Goal: Task Accomplishment & Management: Use online tool/utility

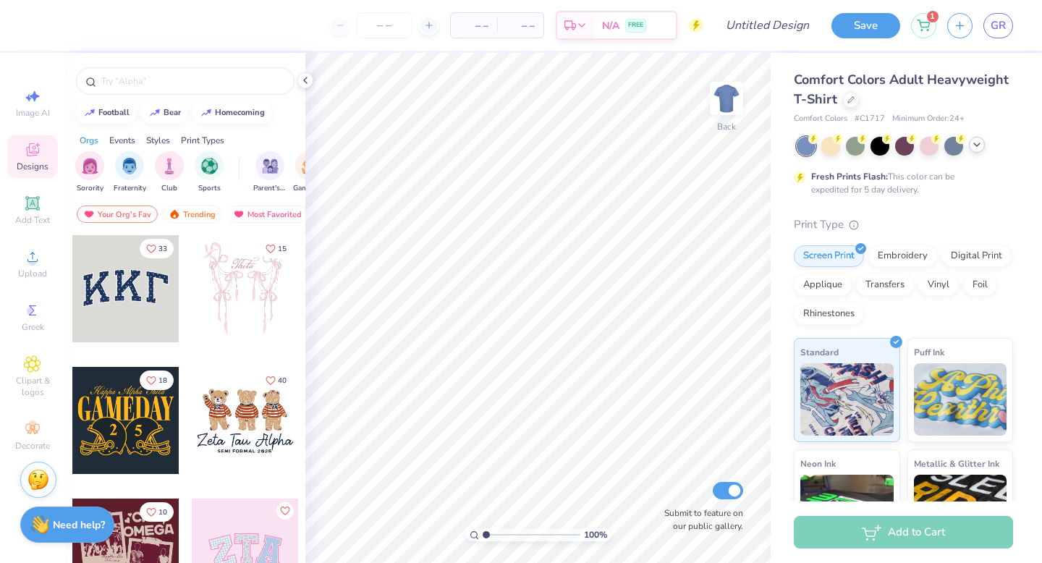
click at [978, 140] on icon at bounding box center [977, 145] width 12 height 12
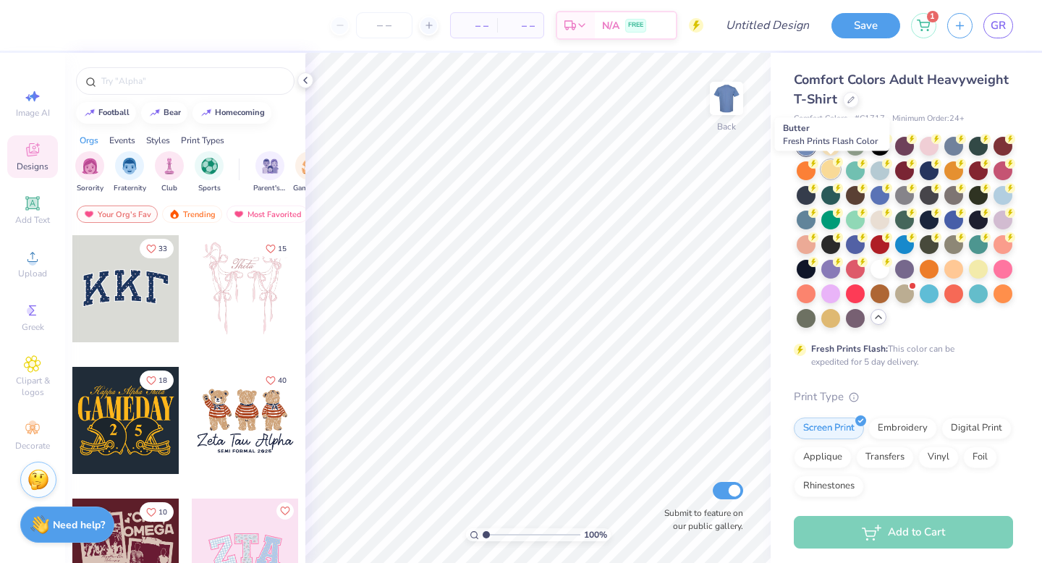
click at [832, 170] on div at bounding box center [830, 169] width 19 height 19
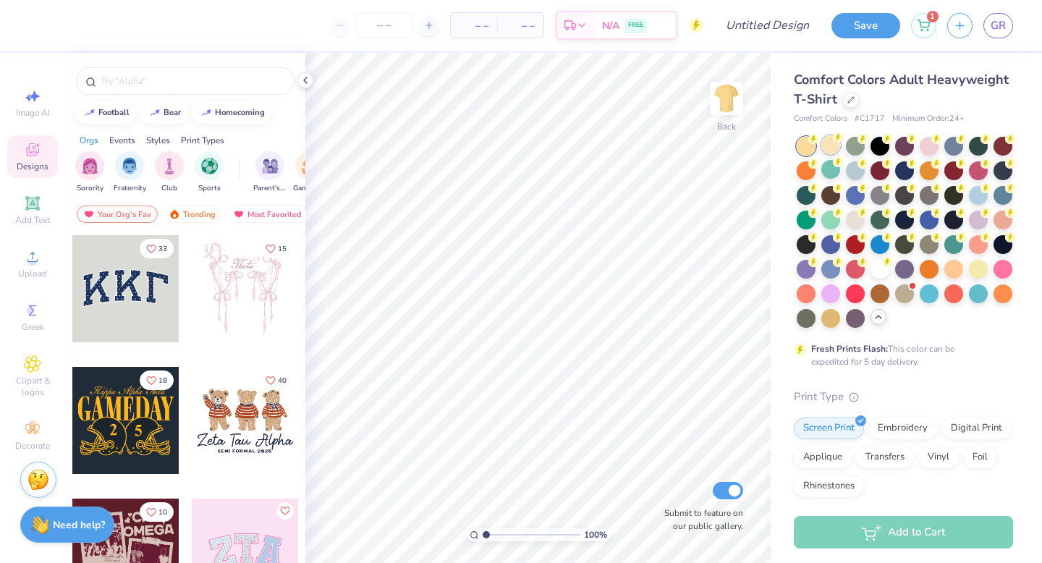
click at [832, 144] on div at bounding box center [830, 144] width 19 height 19
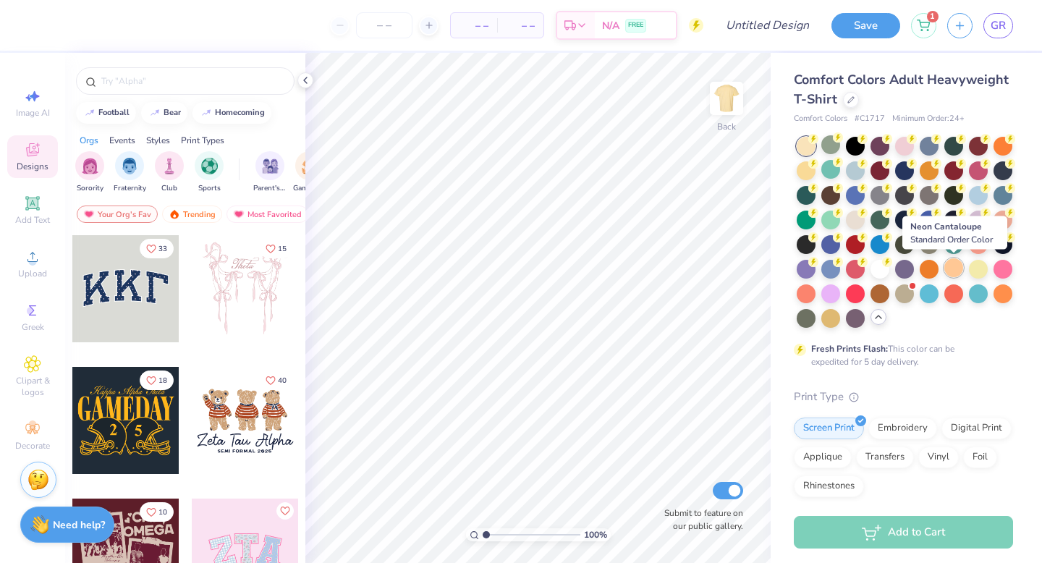
click at [955, 272] on div at bounding box center [953, 267] width 19 height 19
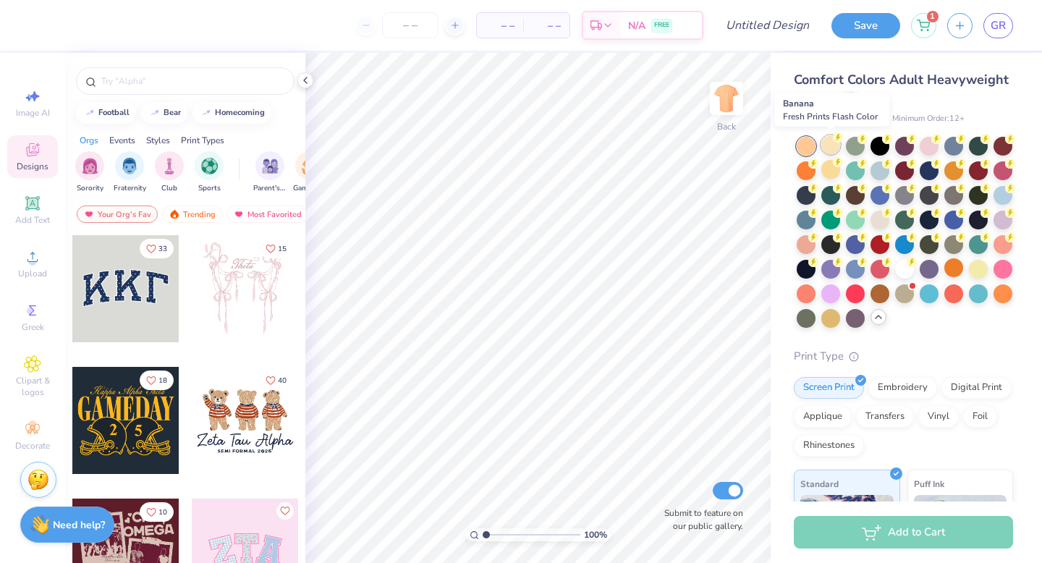
click at [832, 151] on div at bounding box center [830, 144] width 19 height 19
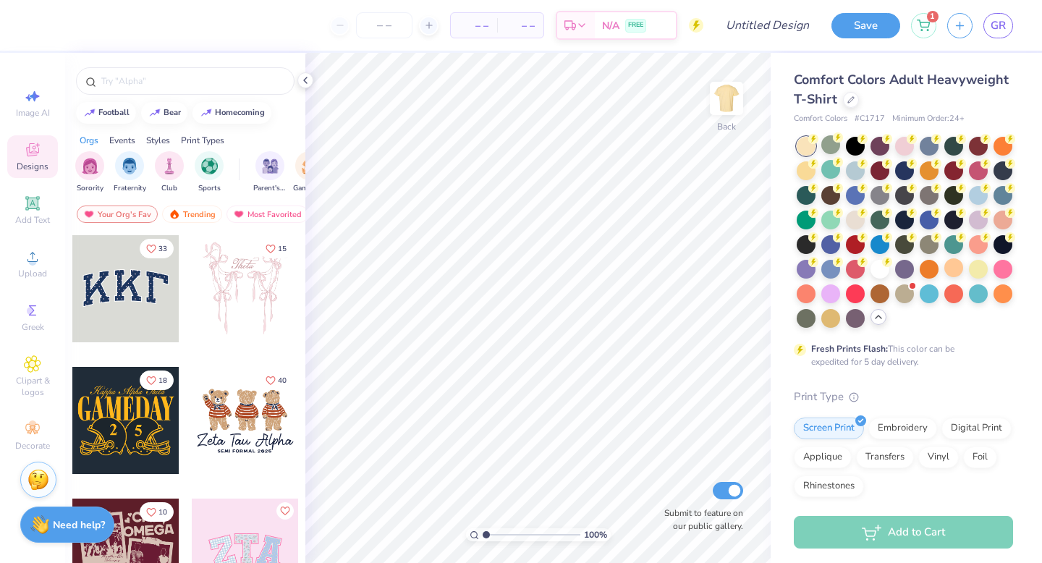
click at [879, 314] on icon at bounding box center [879, 317] width 12 height 12
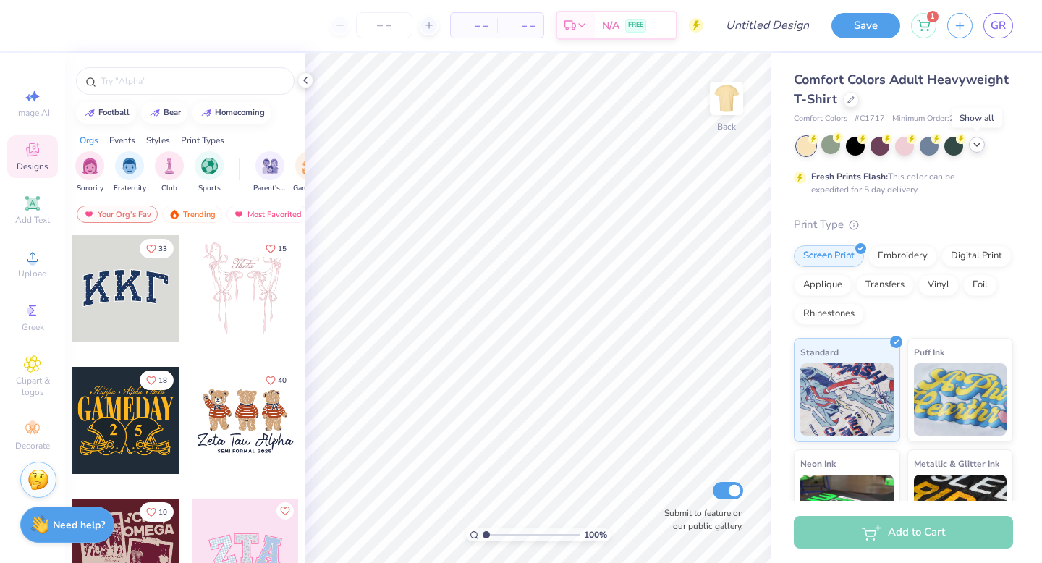
click at [981, 149] on icon at bounding box center [977, 145] width 12 height 12
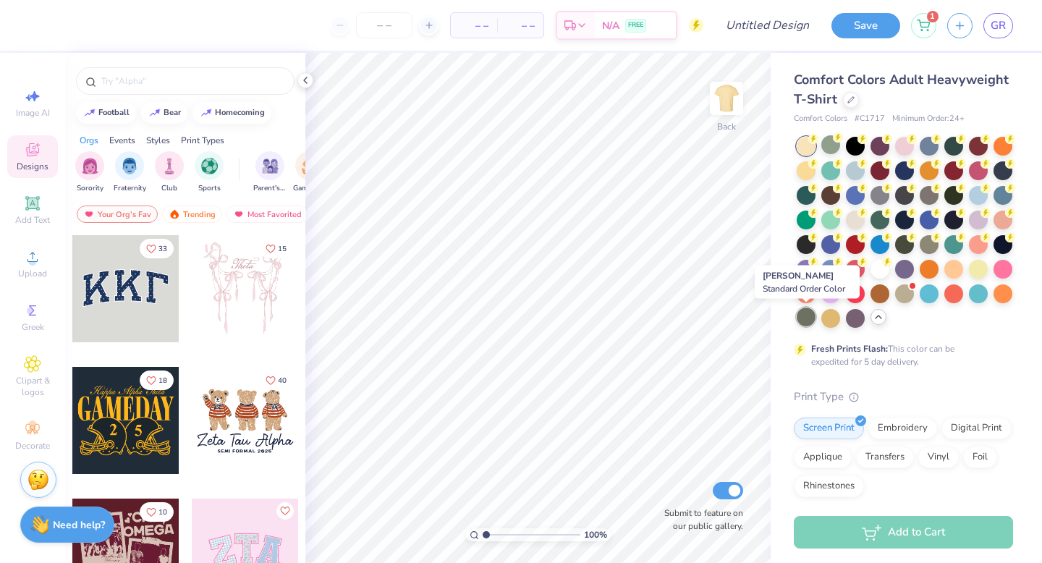
click at [805, 318] on div at bounding box center [806, 317] width 19 height 19
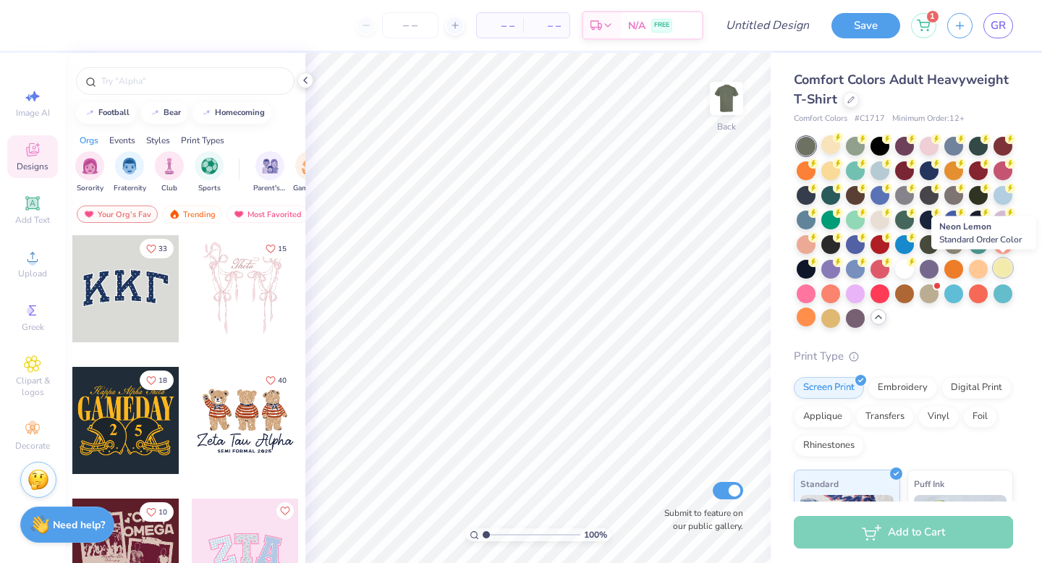
click at [999, 268] on div at bounding box center [1003, 267] width 19 height 19
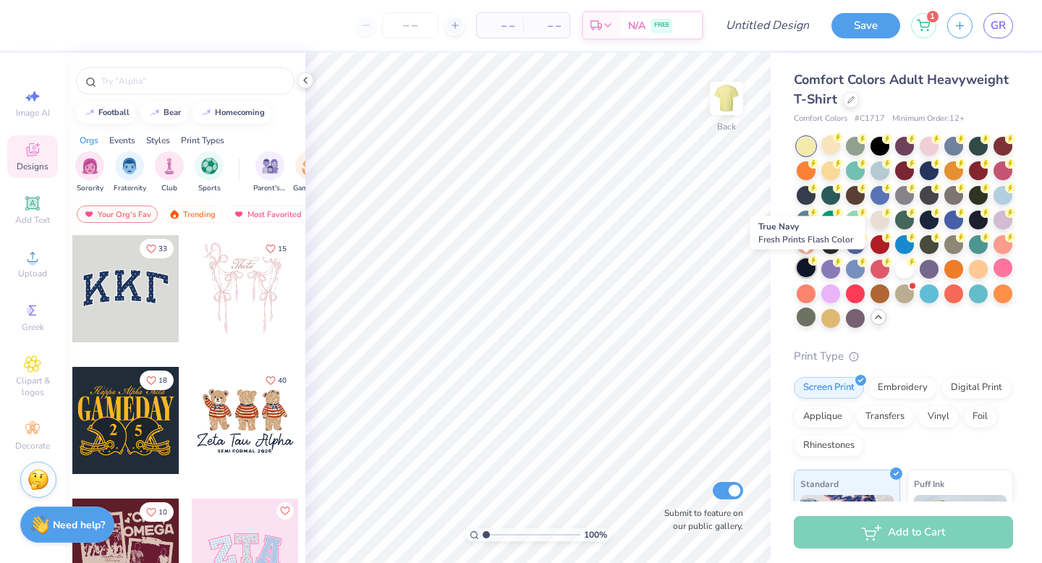
click at [806, 265] on div at bounding box center [806, 267] width 19 height 19
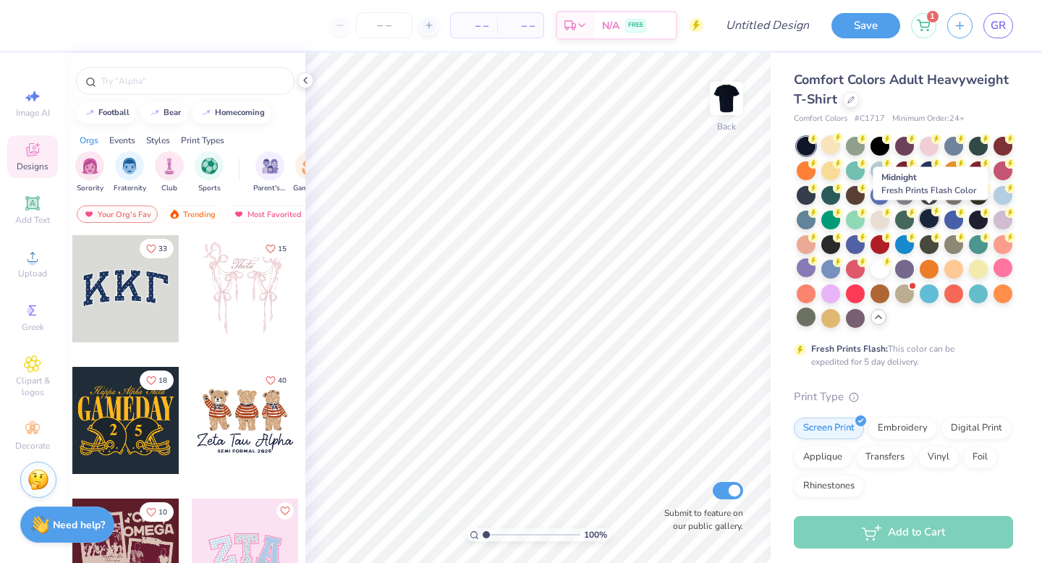
click at [926, 223] on div at bounding box center [929, 218] width 19 height 19
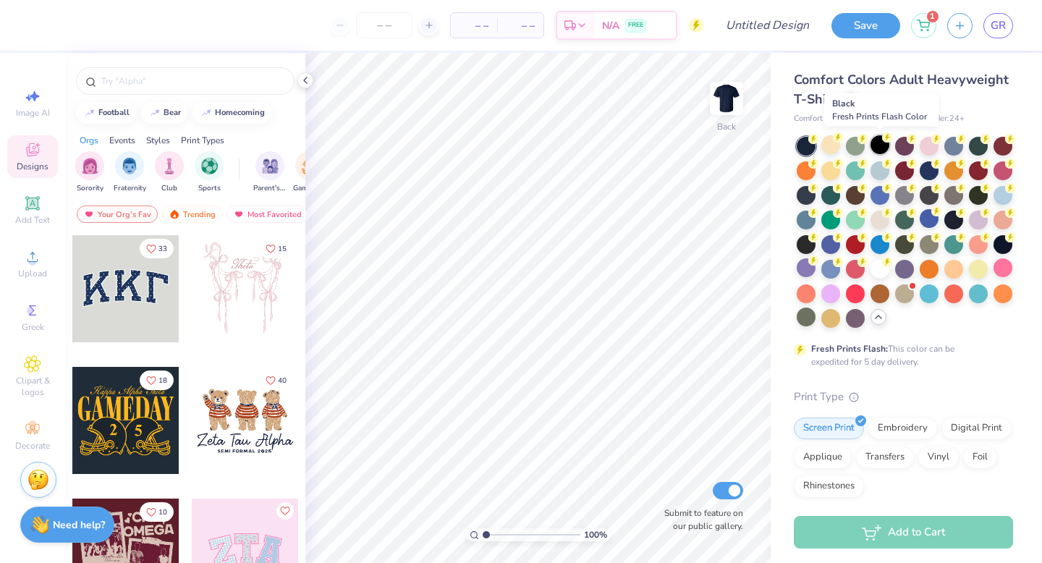
click at [882, 143] on div at bounding box center [880, 144] width 19 height 19
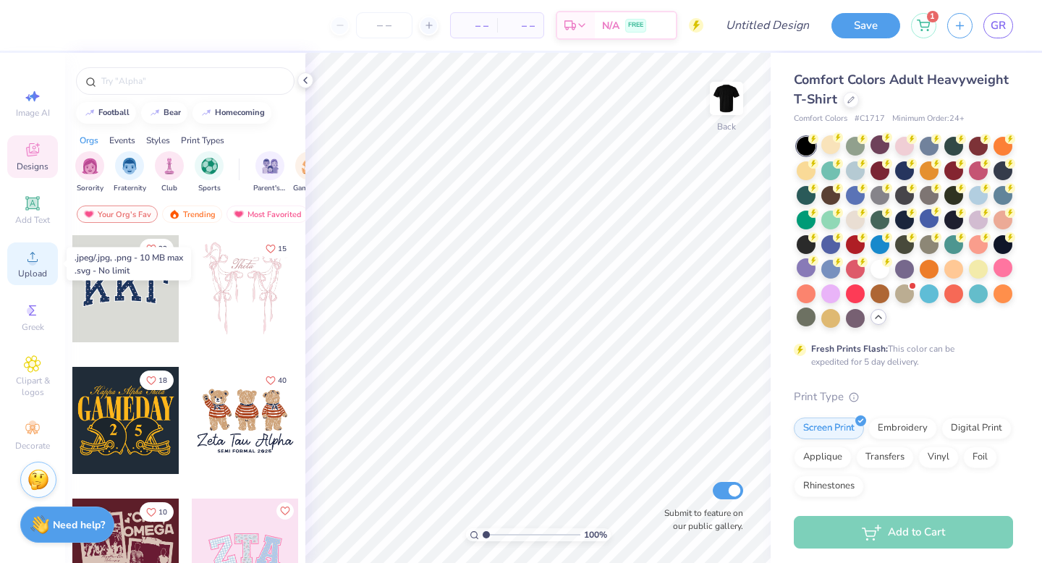
click at [38, 263] on icon at bounding box center [32, 256] width 17 height 17
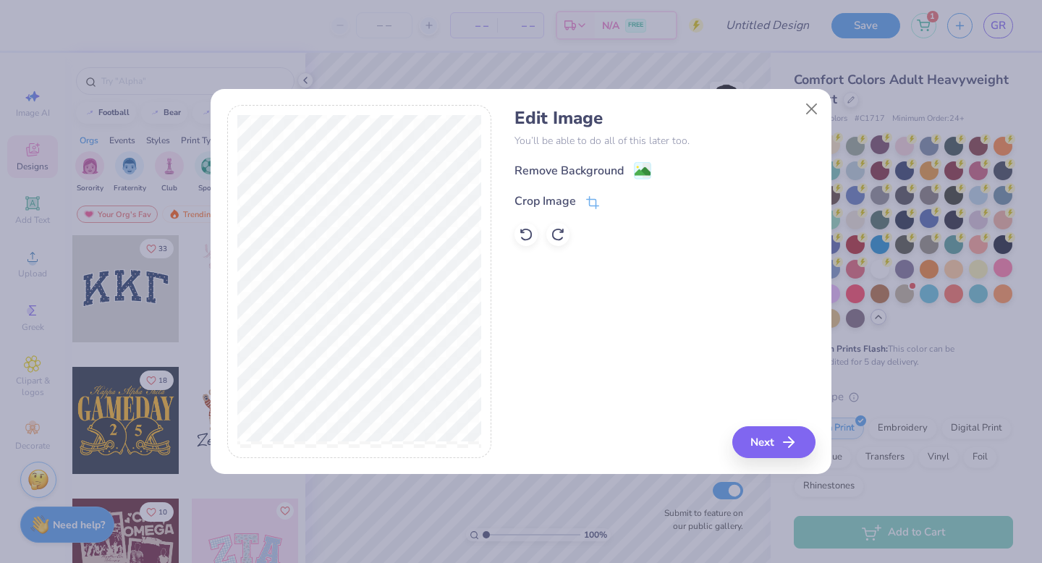
click at [552, 172] on div "Remove Background" at bounding box center [569, 170] width 109 height 17
click at [627, 207] on div "Crop Image" at bounding box center [665, 201] width 300 height 17
click at [756, 438] on button "Next" at bounding box center [776, 442] width 83 height 32
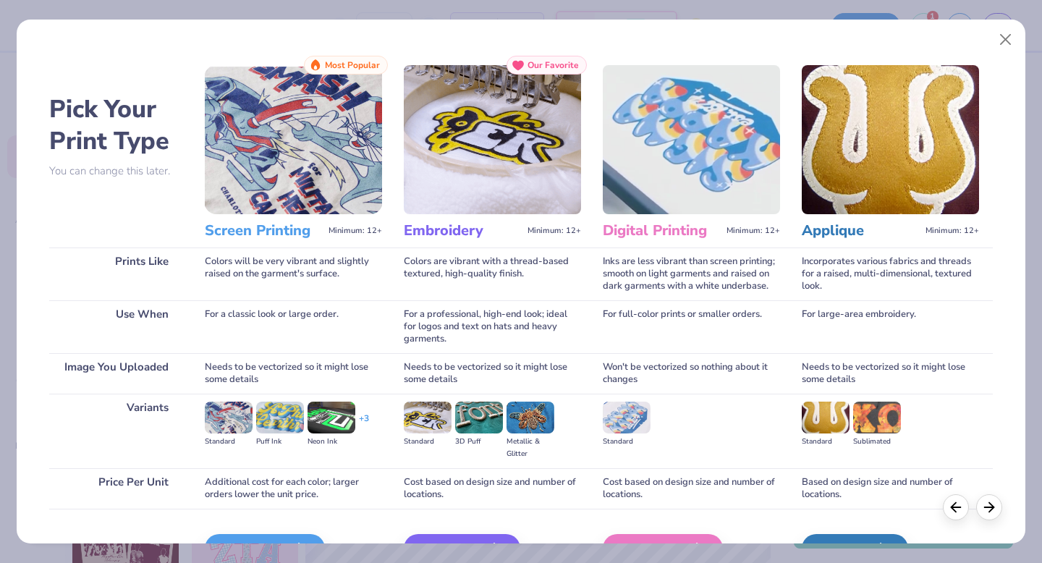
scroll to position [86, 0]
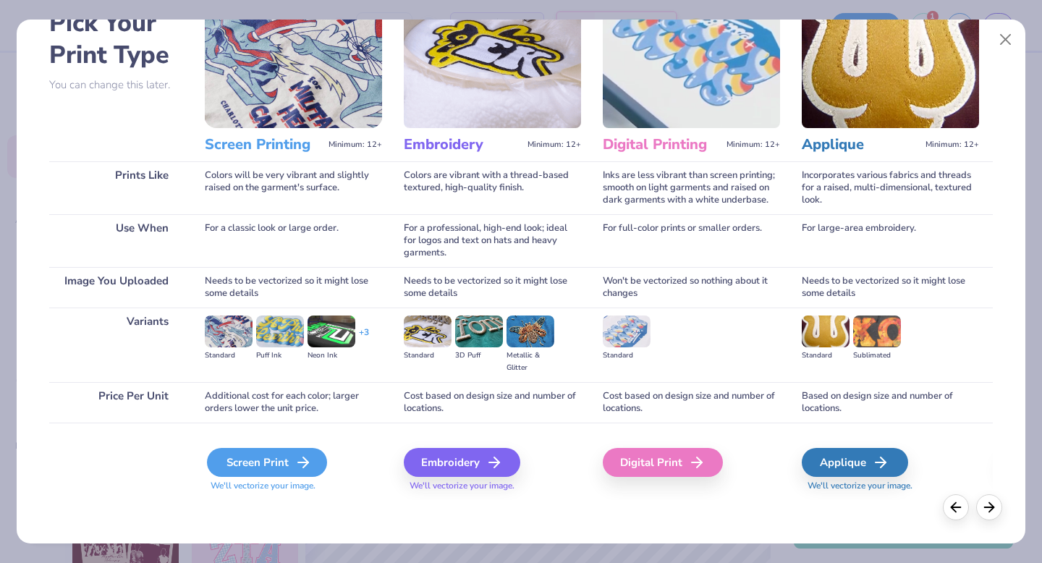
click at [277, 467] on div "Screen Print" at bounding box center [267, 462] width 120 height 29
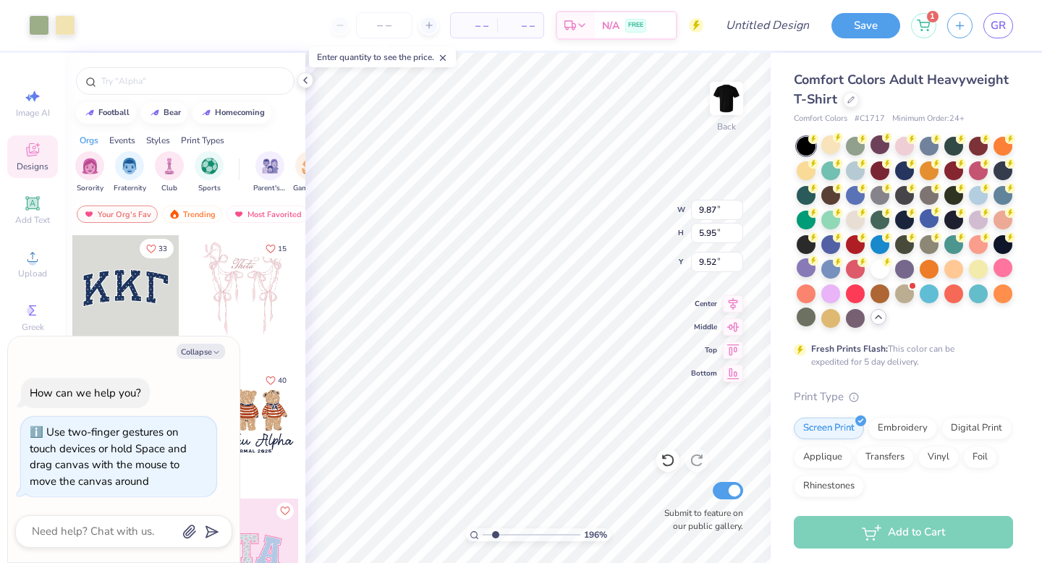
drag, startPoint x: 484, startPoint y: 536, endPoint x: 495, endPoint y: 535, distance: 11.0
type input "1.96"
click at [495, 535] on input "range" at bounding box center [532, 534] width 98 height 13
click at [308, 82] on icon at bounding box center [306, 81] width 12 height 12
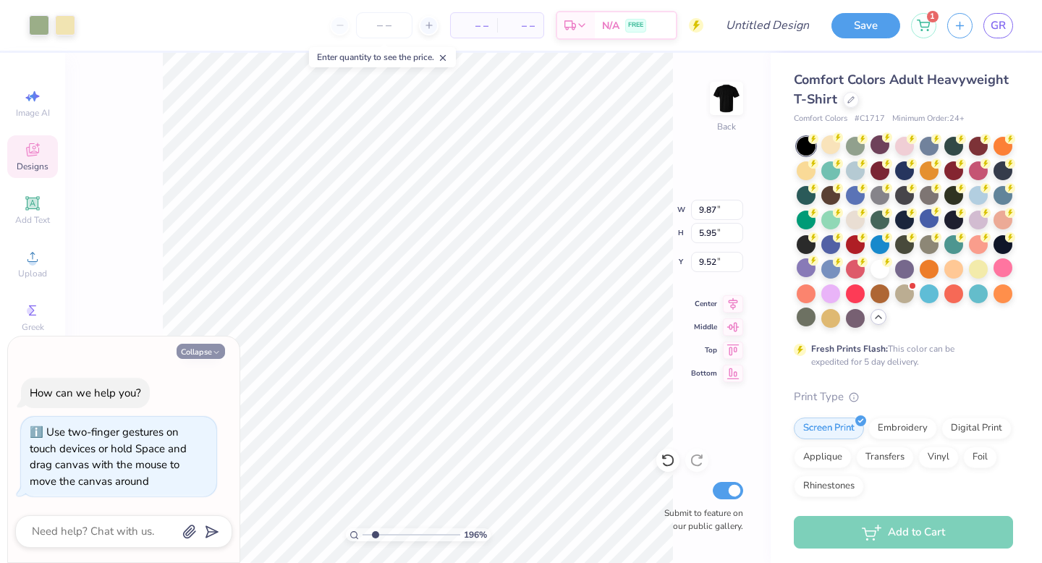
click at [198, 347] on button "Collapse" at bounding box center [201, 351] width 48 height 15
type textarea "x"
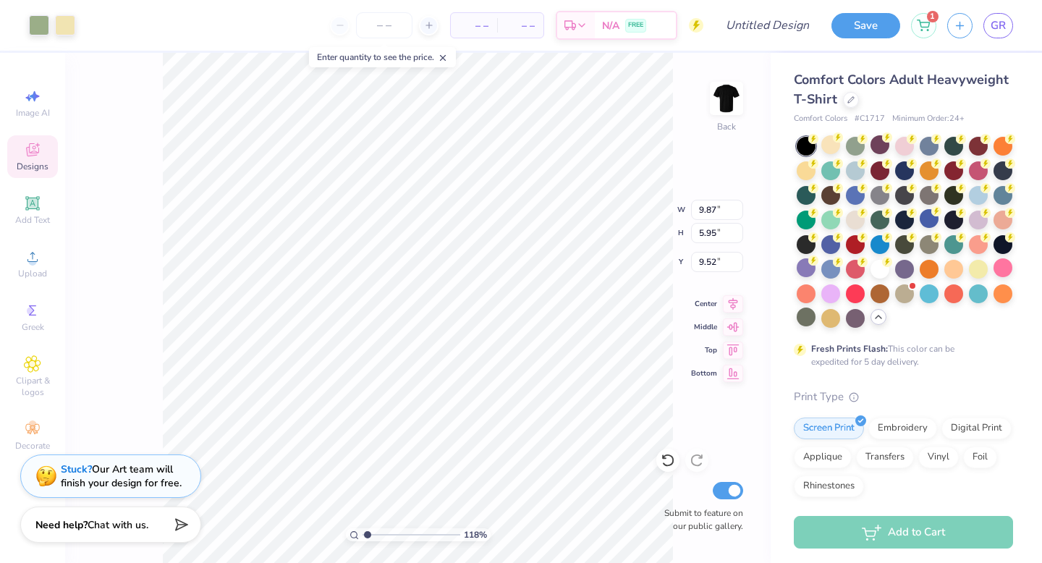
drag, startPoint x: 376, startPoint y: 536, endPoint x: 367, endPoint y: 534, distance: 9.0
type input "1.18"
click at [367, 534] on input "range" at bounding box center [412, 534] width 98 height 13
type input "11.70"
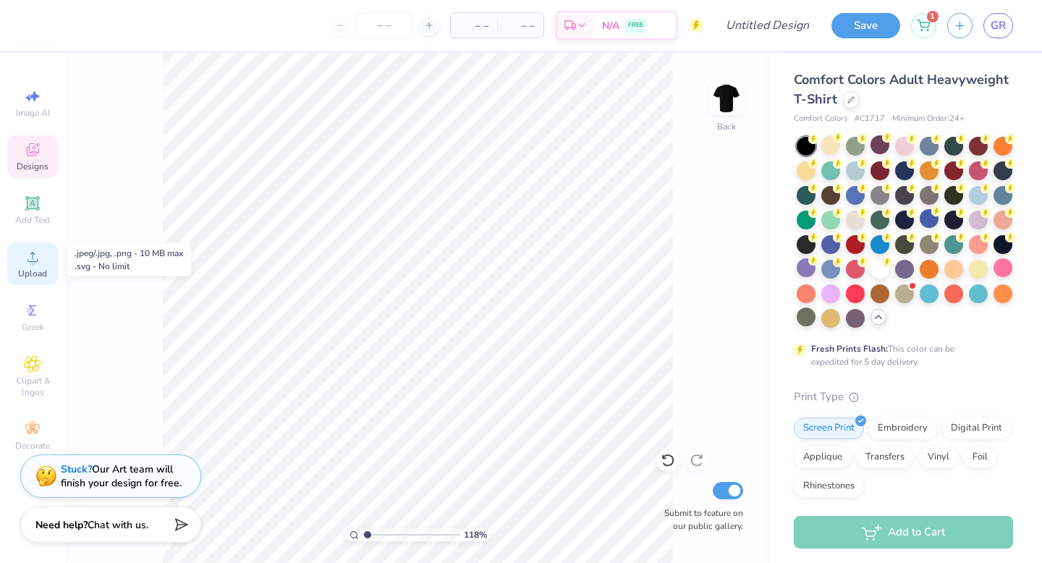
click at [33, 250] on icon at bounding box center [32, 256] width 17 height 17
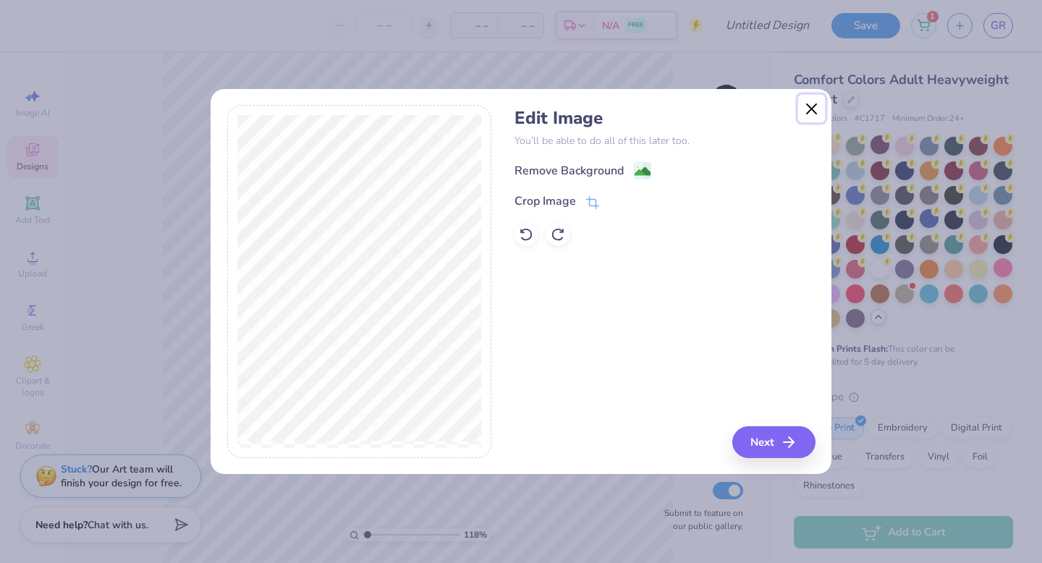
click at [808, 114] on button "Close" at bounding box center [812, 109] width 28 height 28
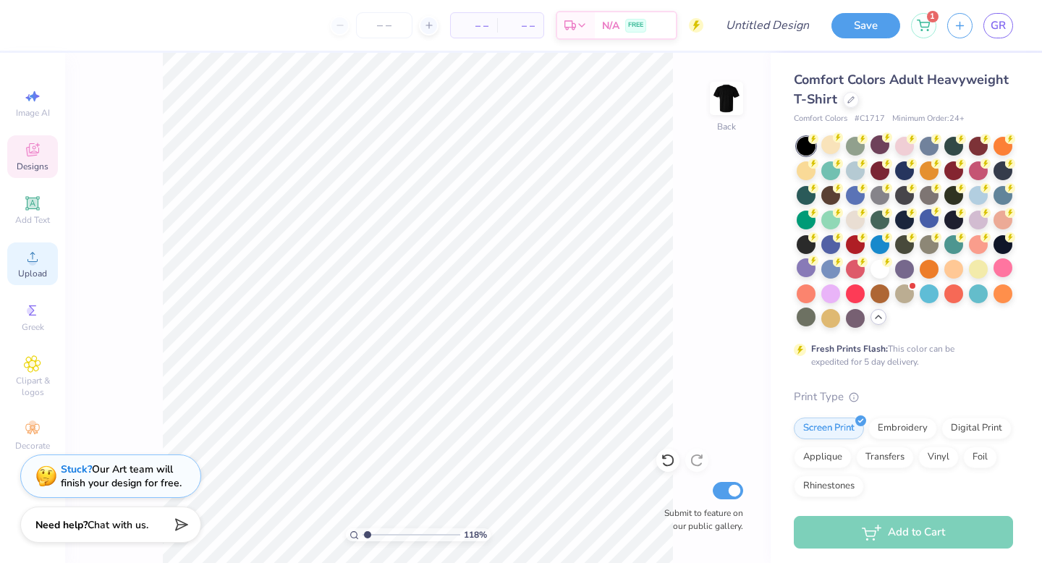
click at [24, 268] on span "Upload" at bounding box center [32, 274] width 29 height 12
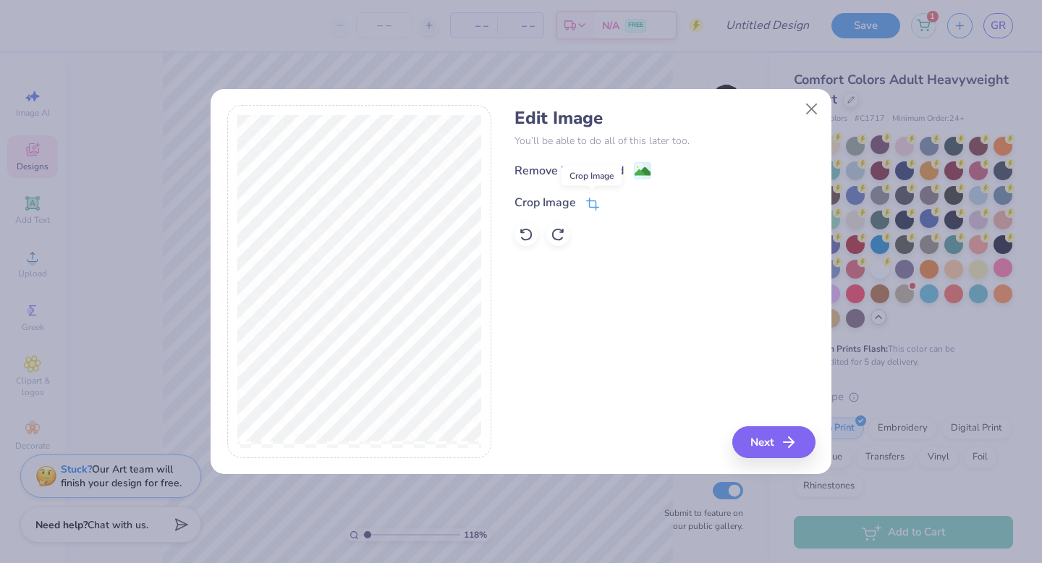
click at [590, 208] on icon at bounding box center [592, 204] width 13 height 13
click at [614, 200] on icon at bounding box center [617, 201] width 9 height 9
click at [773, 435] on button "Next" at bounding box center [776, 442] width 83 height 32
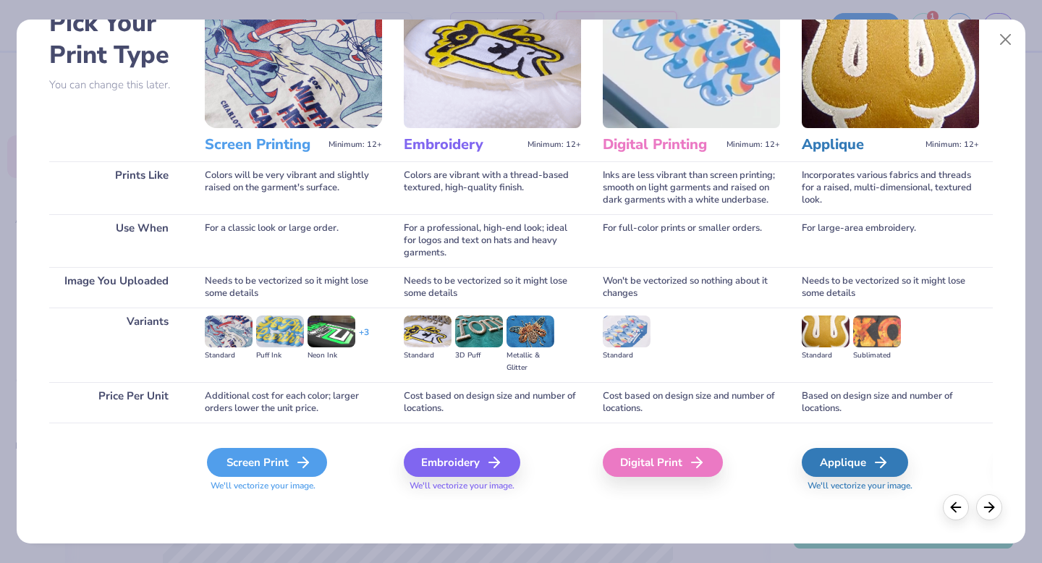
click at [263, 457] on div "Screen Print" at bounding box center [267, 462] width 120 height 29
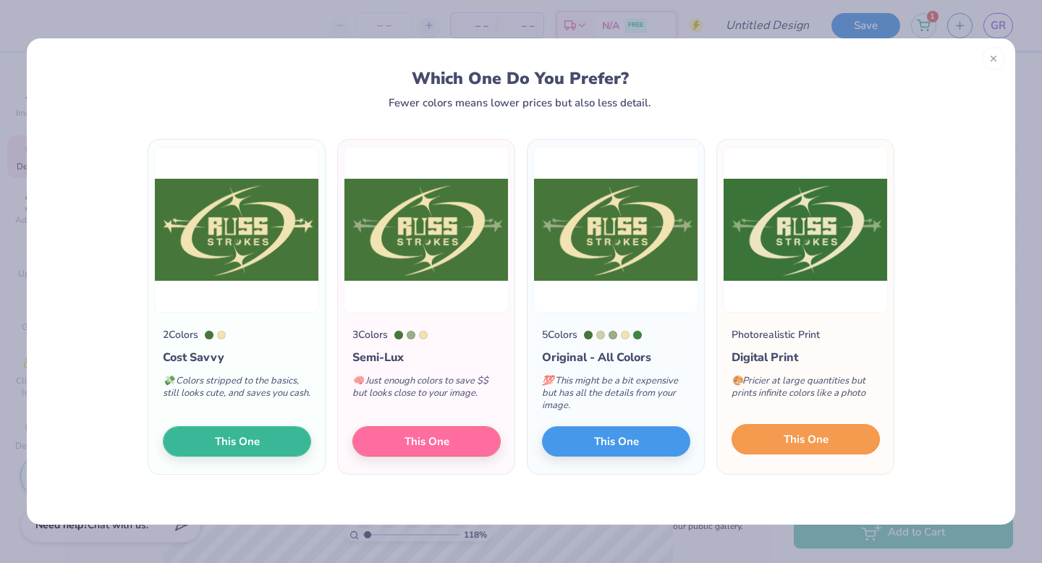
click at [851, 436] on button "This One" at bounding box center [806, 439] width 148 height 30
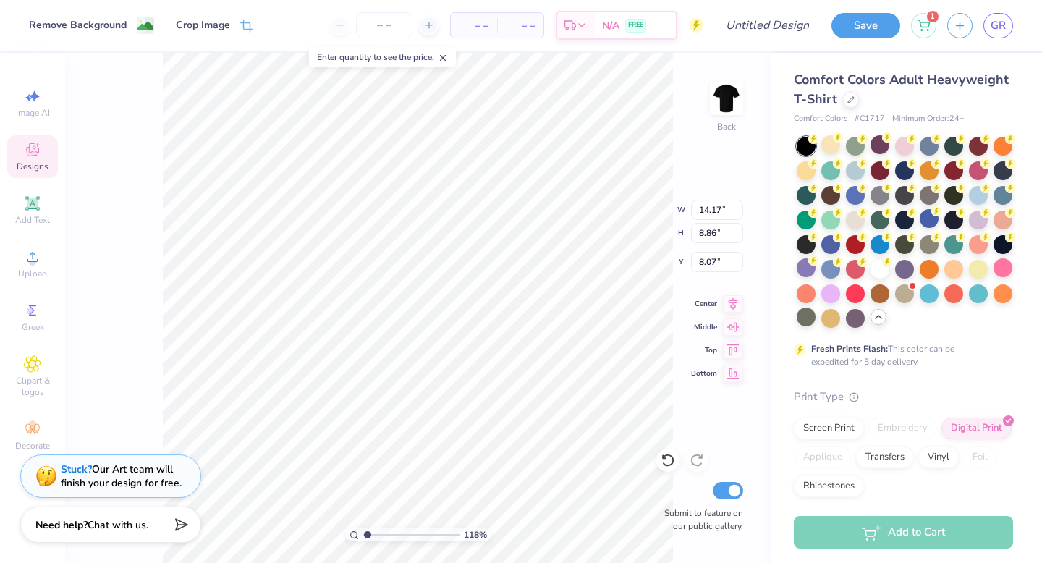
type input "3.37"
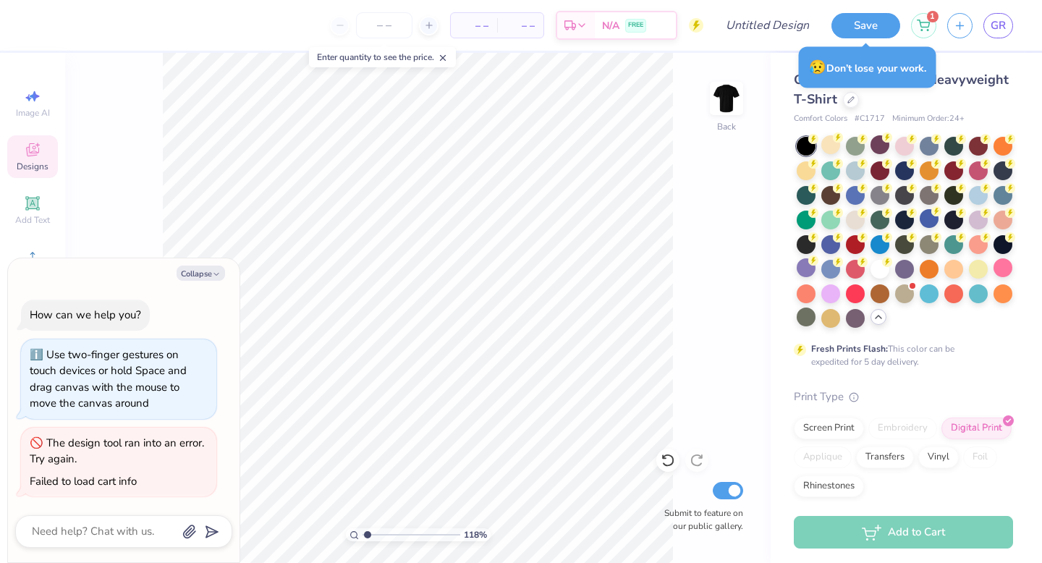
click at [767, 157] on div "118 % Back Submit to feature on our public gallery." at bounding box center [418, 308] width 706 height 510
type textarea "x"
type input "3.38"
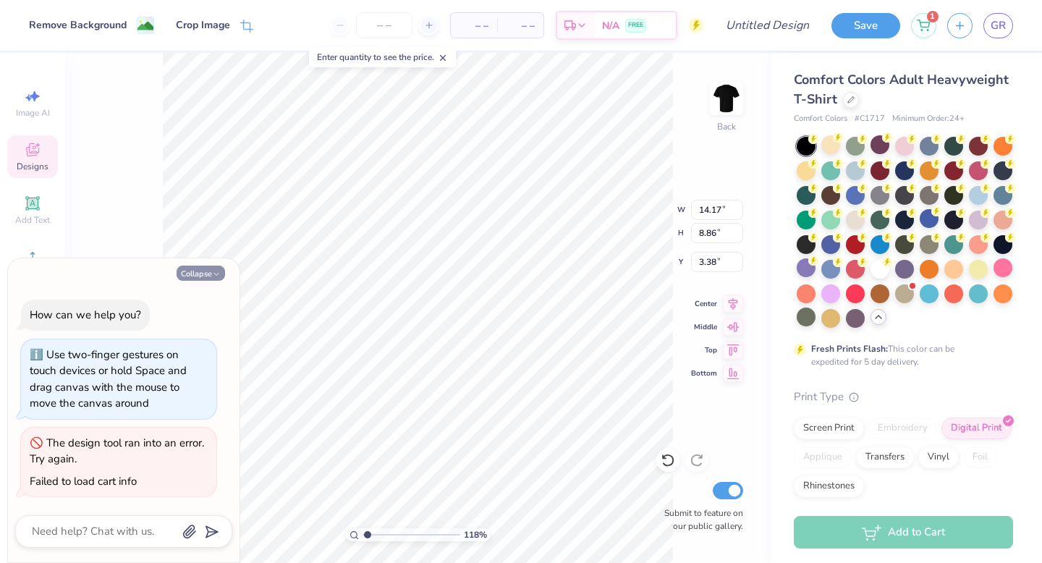
click at [186, 266] on button "Collapse" at bounding box center [201, 273] width 48 height 15
type textarea "x"
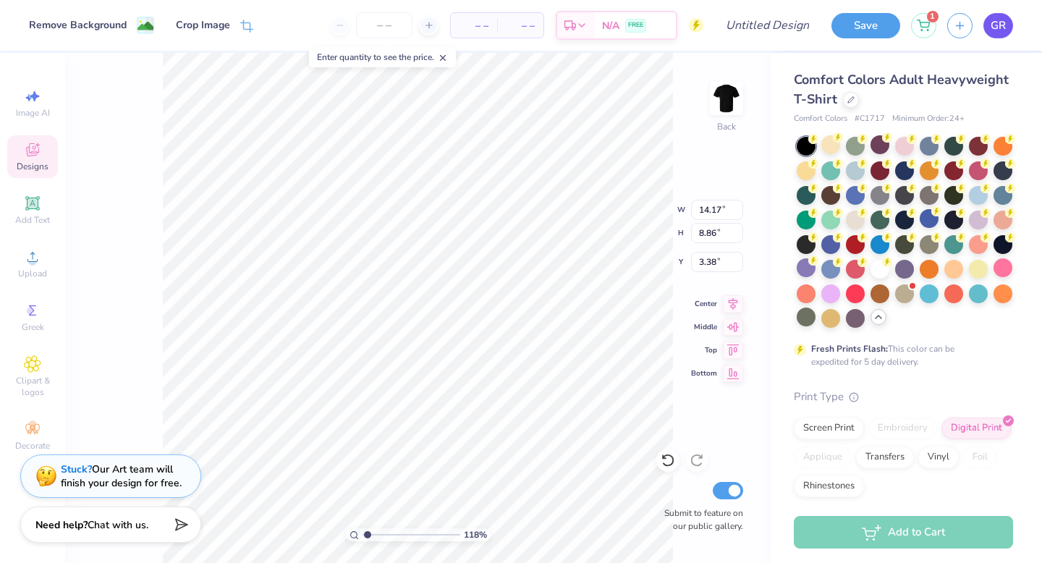
click at [997, 27] on span "GR" at bounding box center [998, 25] width 15 height 17
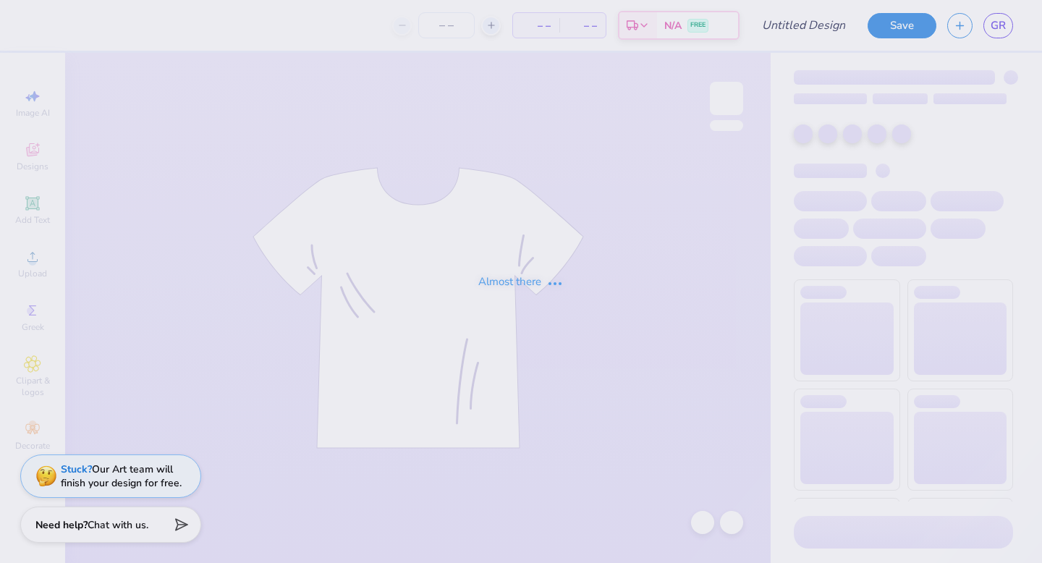
type input "theta xi 2"
type input "23"
